Goal: Task Accomplishment & Management: Use online tool/utility

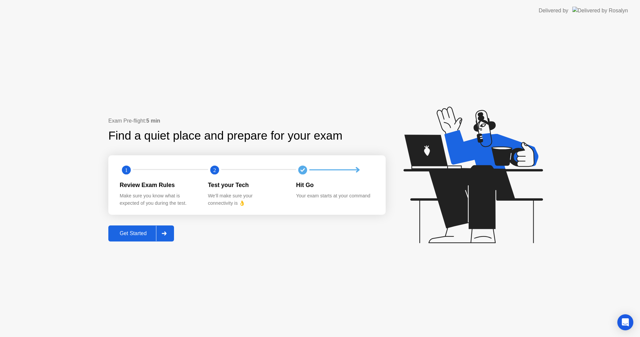
click at [147, 236] on div "Get Started" at bounding box center [133, 233] width 46 height 6
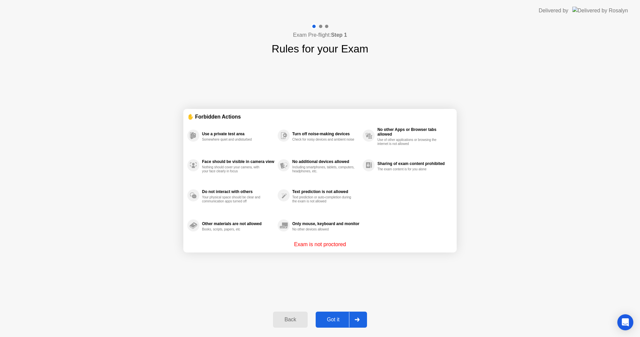
click at [334, 311] on div "Back Got it" at bounding box center [320, 319] width 102 height 31
click at [335, 316] on div "Got it" at bounding box center [333, 319] width 31 height 6
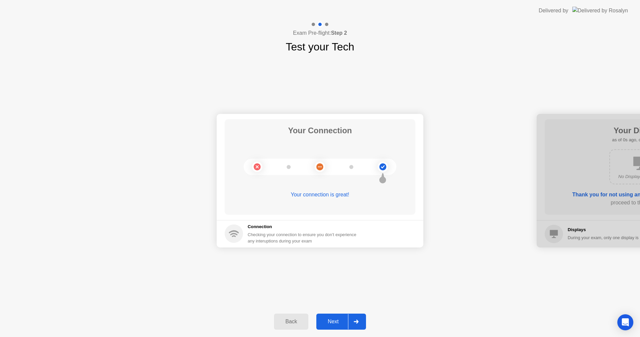
click at [336, 315] on button "Next" at bounding box center [341, 321] width 50 height 16
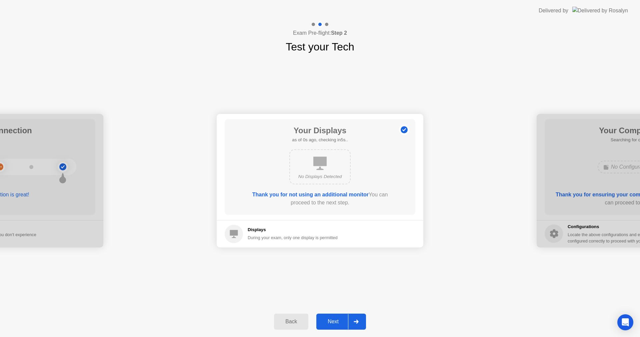
click at [336, 315] on button "Next" at bounding box center [341, 321] width 50 height 16
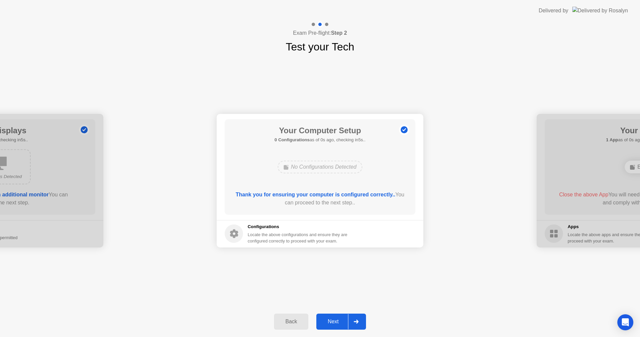
click at [336, 315] on button "Next" at bounding box center [341, 321] width 50 height 16
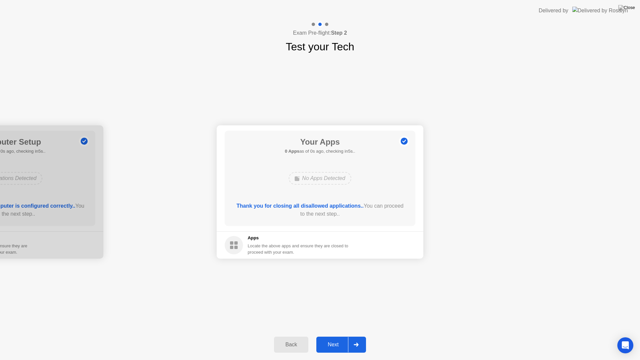
click at [328, 336] on div "Back Next" at bounding box center [320, 344] width 640 height 31
click at [334, 336] on div "Next" at bounding box center [333, 345] width 30 height 6
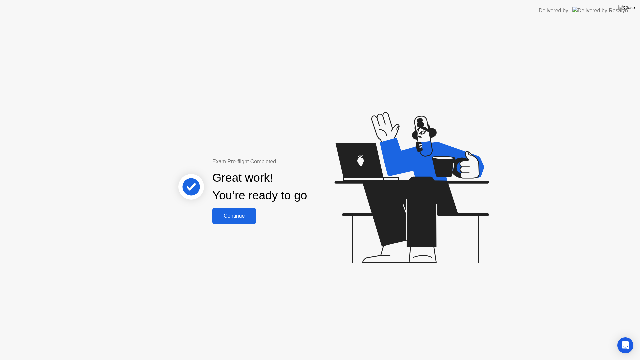
click at [232, 213] on div "Continue" at bounding box center [234, 216] width 40 height 6
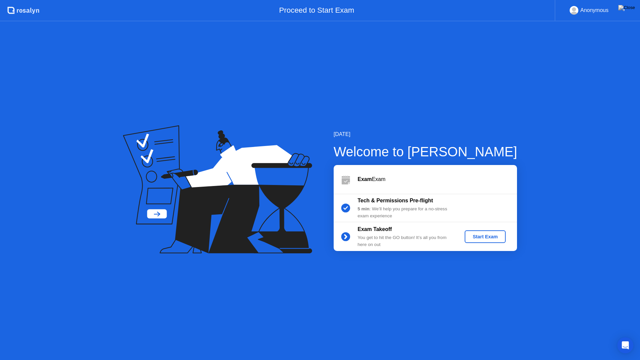
click at [489, 238] on div "Start Exam" at bounding box center [486, 236] width 36 height 5
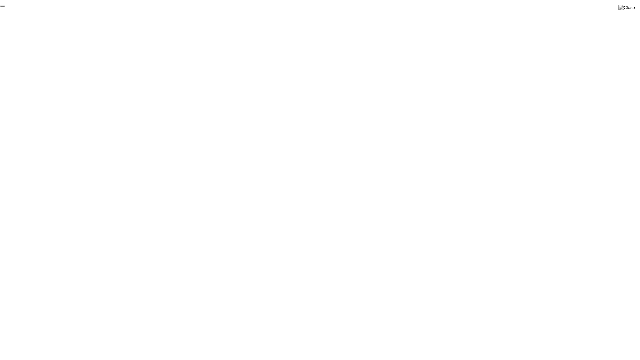
click div "End Proctoring Session"
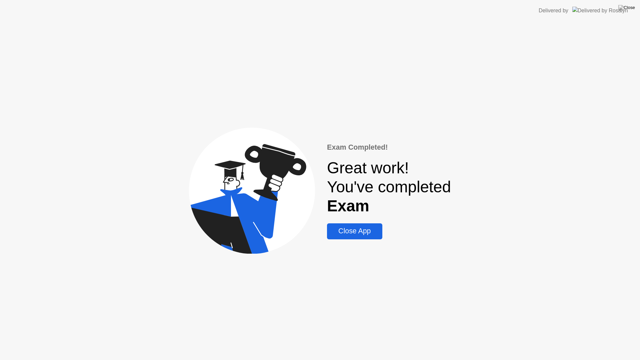
click at [342, 228] on div "Close App" at bounding box center [354, 231] width 51 height 8
